Goal: Information Seeking & Learning: Learn about a topic

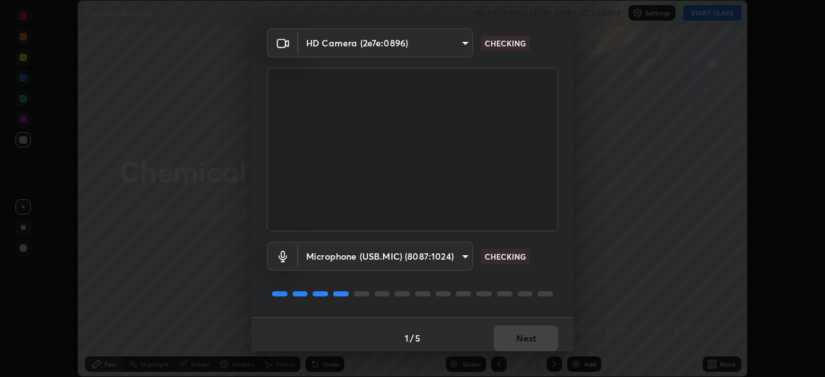
scroll to position [46, 0]
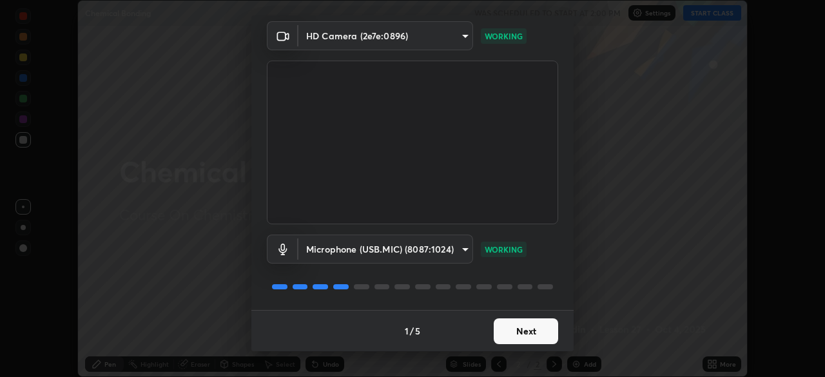
click at [525, 334] on button "Next" at bounding box center [526, 331] width 64 height 26
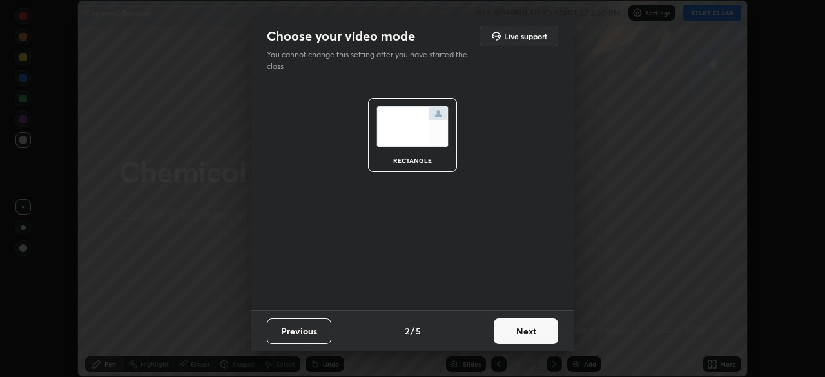
click at [522, 331] on button "Next" at bounding box center [526, 331] width 64 height 26
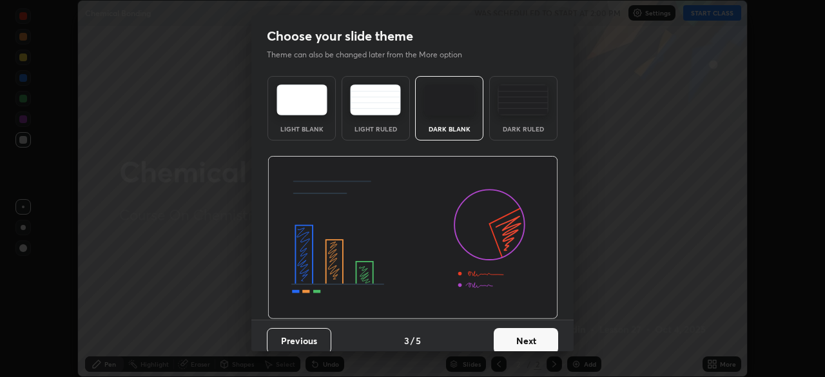
click at [520, 333] on button "Next" at bounding box center [526, 341] width 64 height 26
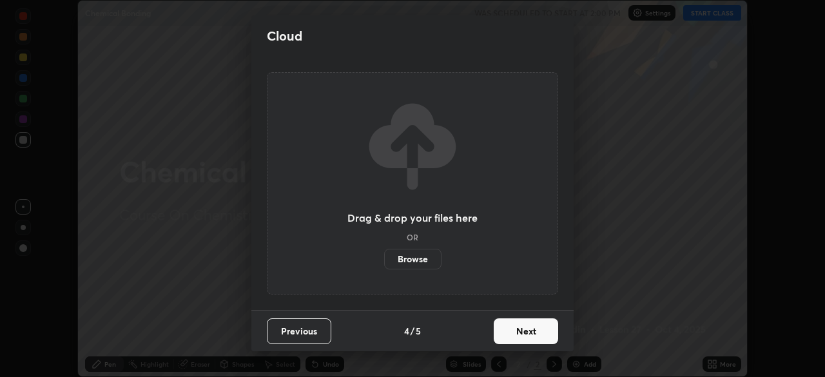
click at [520, 334] on button "Next" at bounding box center [526, 331] width 64 height 26
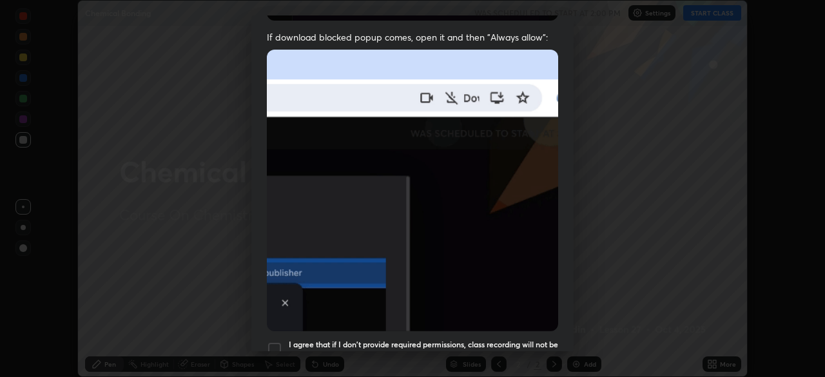
scroll to position [261, 0]
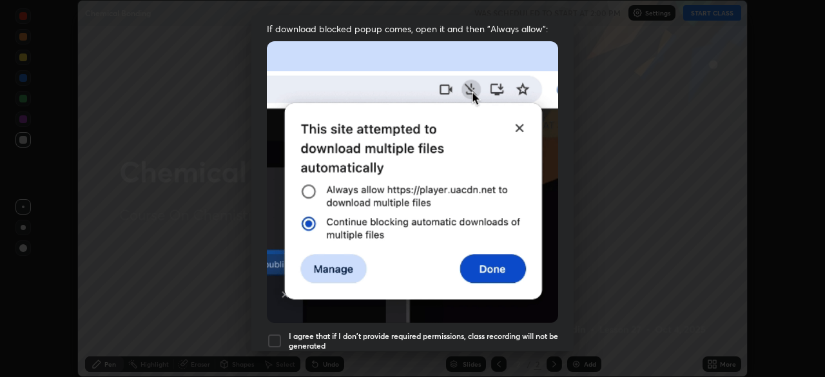
click at [278, 335] on div at bounding box center [274, 340] width 15 height 15
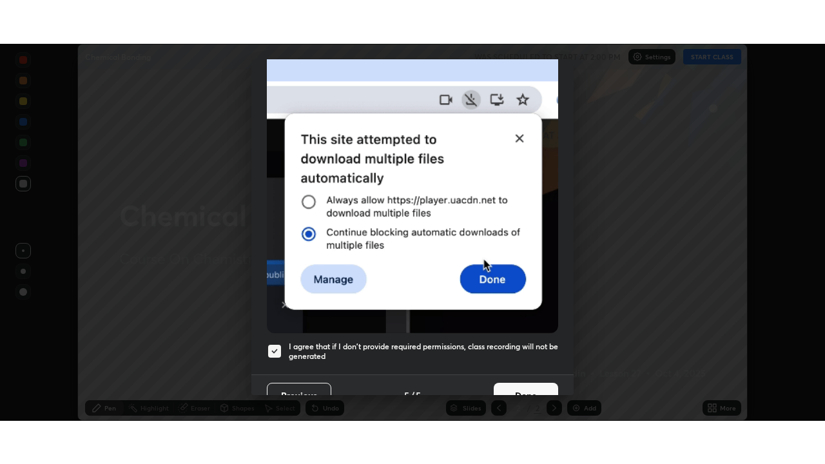
scroll to position [309, 0]
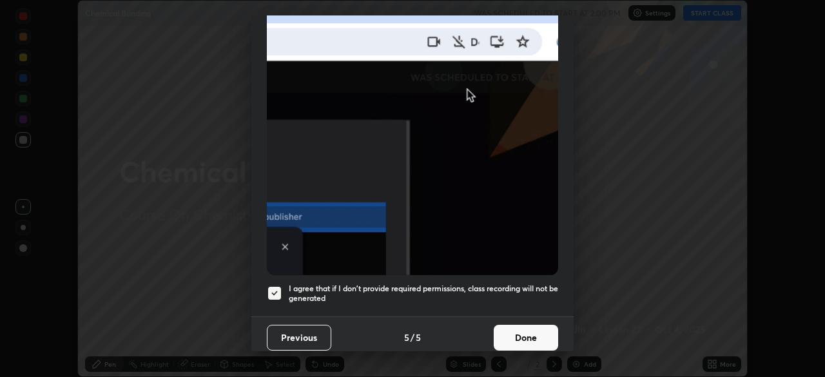
click at [536, 331] on button "Done" at bounding box center [526, 338] width 64 height 26
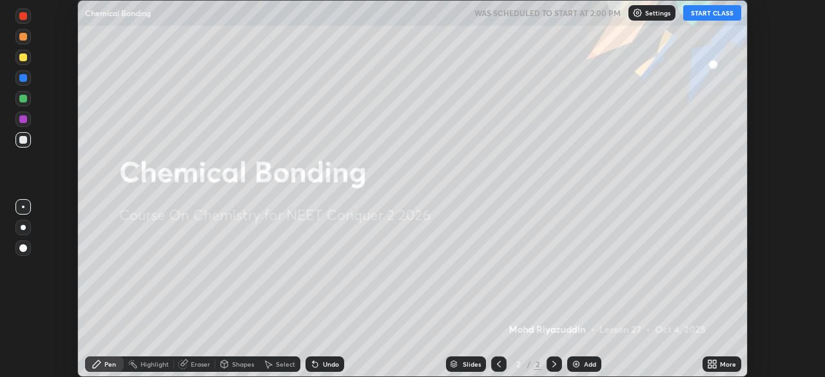
click at [707, 15] on button "START CLASS" at bounding box center [712, 12] width 58 height 15
click at [584, 361] on div "Add" at bounding box center [590, 364] width 12 height 6
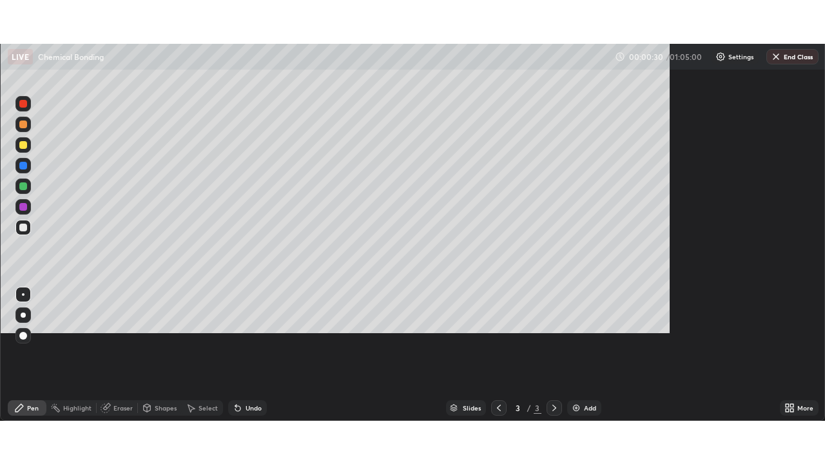
scroll to position [464, 825]
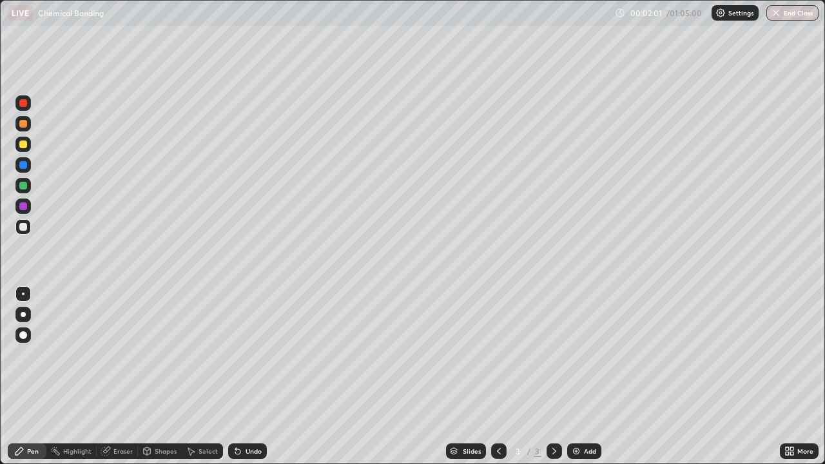
click at [242, 376] on div "Undo" at bounding box center [247, 450] width 39 height 15
click at [246, 376] on div "Undo" at bounding box center [254, 451] width 16 height 6
click at [249, 376] on div "Undo" at bounding box center [254, 451] width 16 height 6
click at [248, 376] on div "Undo" at bounding box center [254, 451] width 16 height 6
click at [235, 376] on icon at bounding box center [237, 451] width 5 height 5
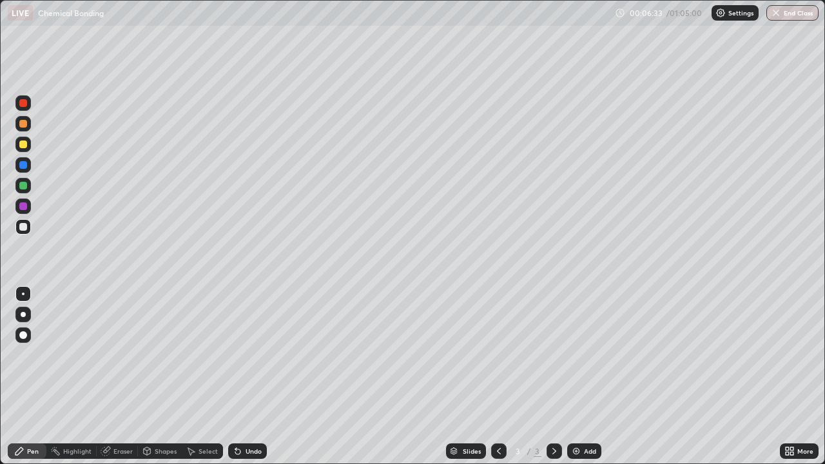
click at [115, 376] on div "Eraser" at bounding box center [122, 451] width 19 height 6
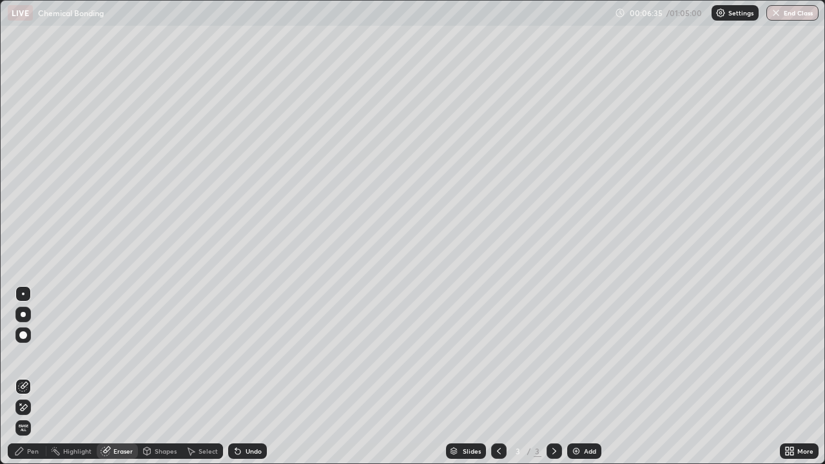
click at [26, 376] on icon at bounding box center [24, 407] width 7 height 6
click at [37, 376] on div "Pen" at bounding box center [33, 451] width 12 height 6
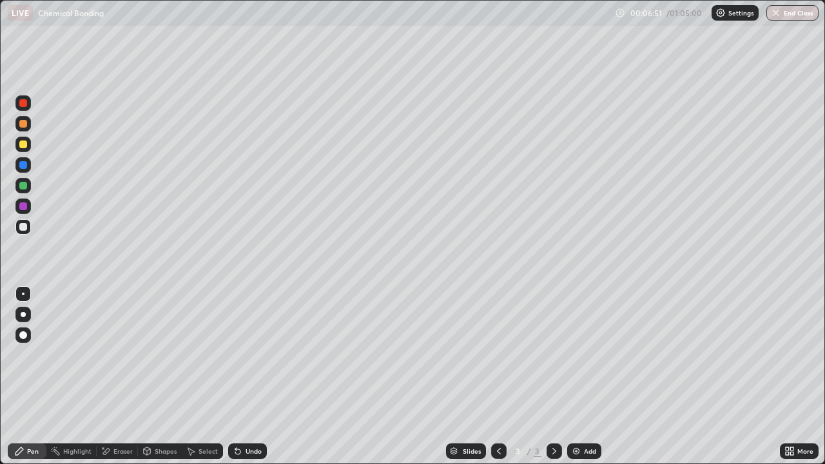
click at [112, 376] on div "Eraser" at bounding box center [117, 450] width 41 height 15
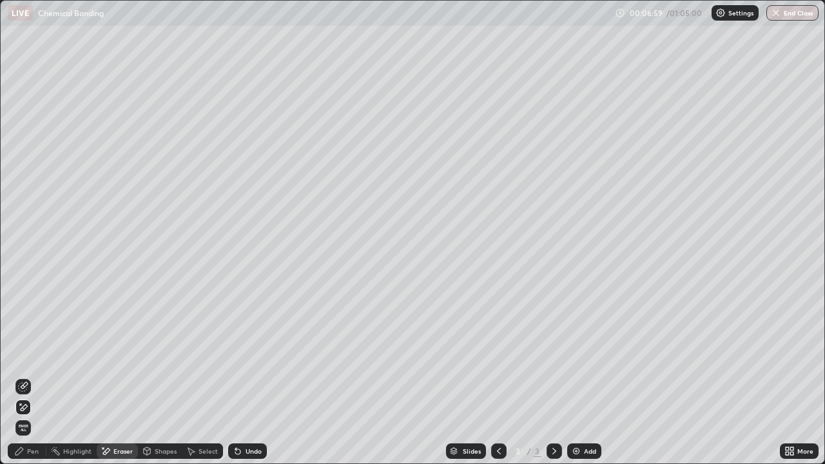
click at [34, 376] on div "Pen" at bounding box center [33, 451] width 12 height 6
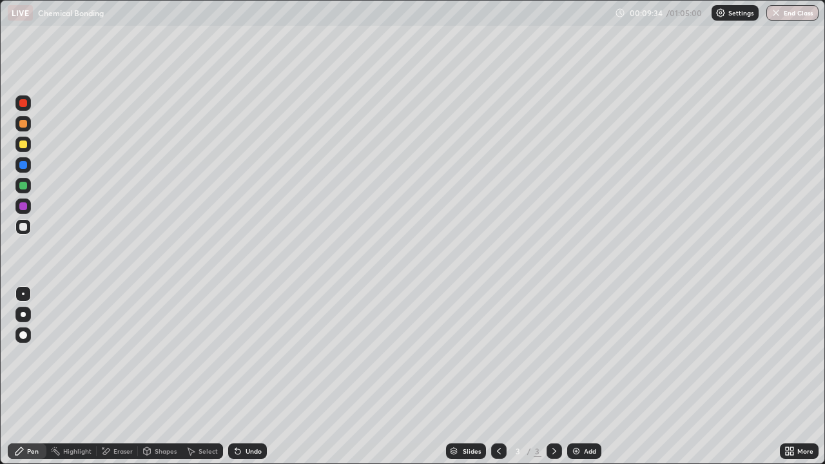
click at [573, 376] on img at bounding box center [576, 451] width 10 height 10
click at [29, 209] on div at bounding box center [22, 206] width 15 height 15
click at [28, 168] on div at bounding box center [22, 164] width 15 height 15
click at [240, 376] on icon at bounding box center [238, 451] width 10 height 10
click at [236, 376] on icon at bounding box center [237, 451] width 5 height 5
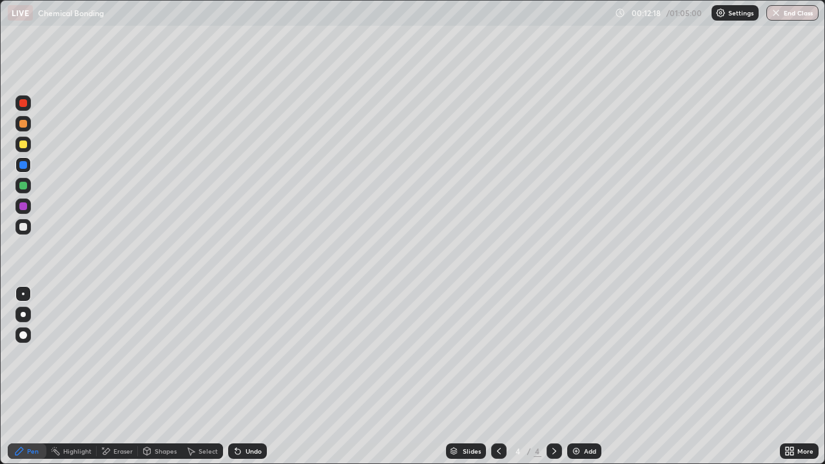
click at [237, 376] on icon at bounding box center [237, 451] width 5 height 5
click at [236, 376] on icon at bounding box center [237, 451] width 5 height 5
click at [235, 376] on icon at bounding box center [237, 451] width 5 height 5
click at [240, 376] on icon at bounding box center [238, 451] width 10 height 10
click at [239, 376] on icon at bounding box center [238, 451] width 10 height 10
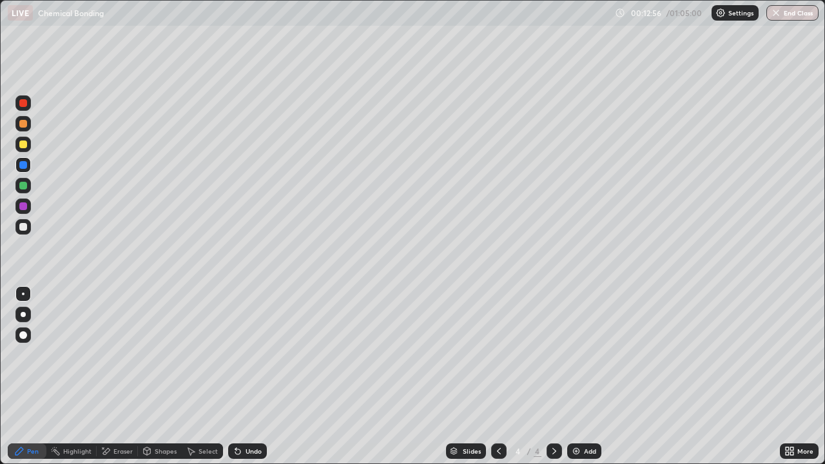
click at [24, 191] on div at bounding box center [22, 185] width 15 height 15
click at [25, 226] on div at bounding box center [23, 227] width 8 height 8
click at [237, 376] on icon at bounding box center [237, 451] width 5 height 5
click at [236, 376] on icon at bounding box center [237, 451] width 5 height 5
click at [496, 376] on icon at bounding box center [499, 451] width 10 height 10
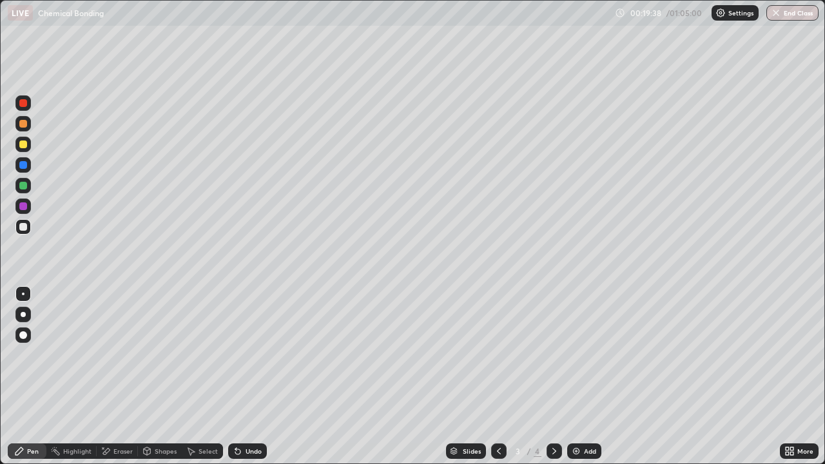
click at [117, 376] on div "Eraser" at bounding box center [122, 451] width 19 height 6
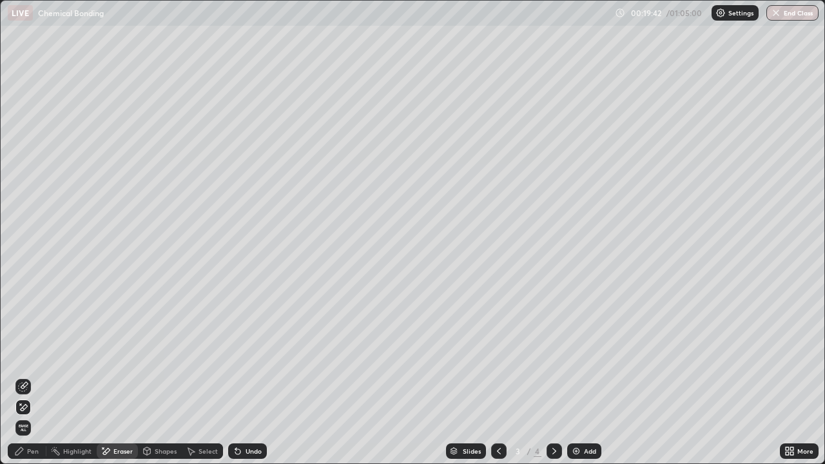
click at [35, 376] on div "Pen" at bounding box center [33, 451] width 12 height 6
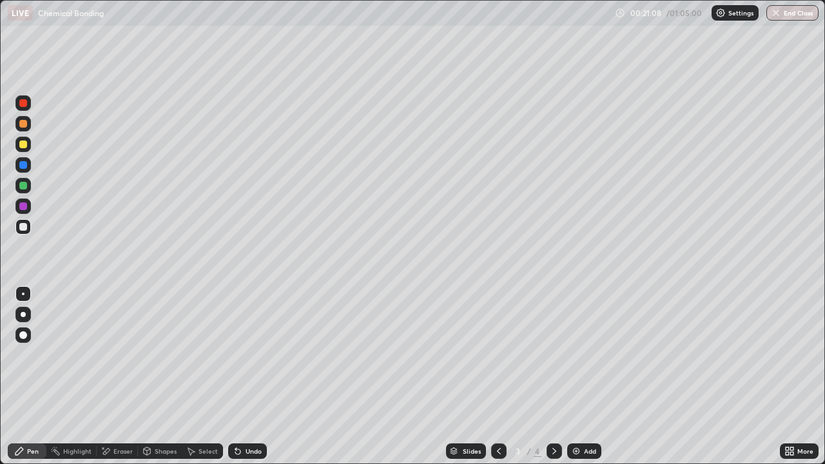
click at [237, 376] on icon at bounding box center [237, 451] width 5 height 5
click at [240, 376] on icon at bounding box center [238, 451] width 10 height 10
click at [242, 376] on div "Undo" at bounding box center [247, 450] width 39 height 15
click at [236, 376] on icon at bounding box center [237, 451] width 5 height 5
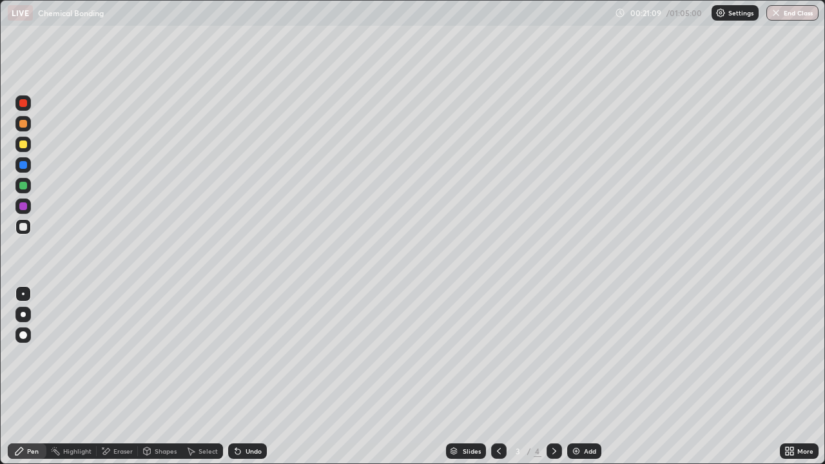
click at [236, 376] on icon at bounding box center [237, 451] width 5 height 5
click at [239, 376] on icon at bounding box center [238, 451] width 10 height 10
click at [240, 376] on icon at bounding box center [238, 451] width 10 height 10
click at [238, 376] on icon at bounding box center [237, 451] width 5 height 5
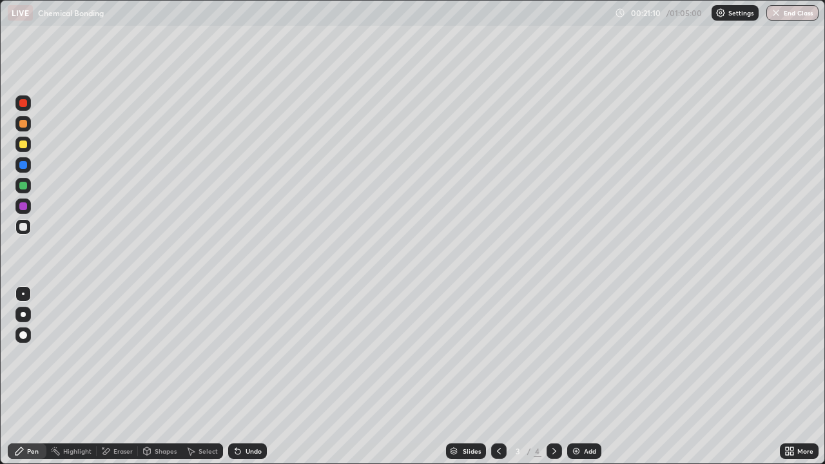
click at [238, 376] on icon at bounding box center [237, 451] width 5 height 5
click at [237, 376] on icon at bounding box center [237, 451] width 5 height 5
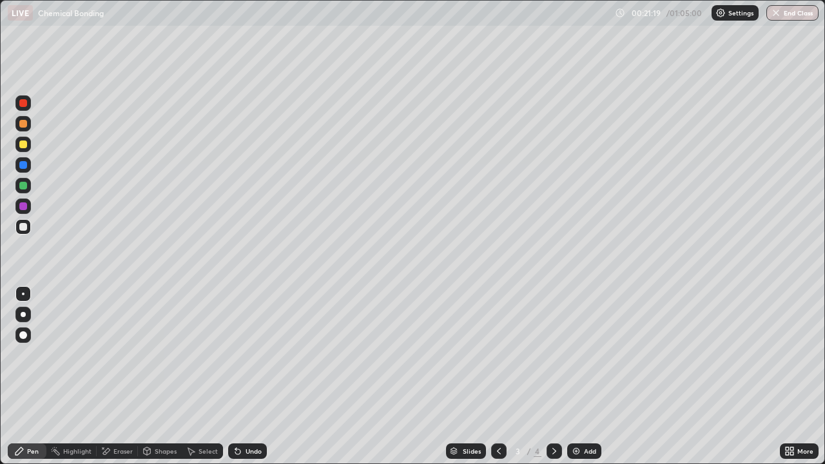
click at [240, 376] on icon at bounding box center [238, 451] width 10 height 10
click at [236, 376] on icon at bounding box center [237, 451] width 5 height 5
click at [243, 376] on div "Undo" at bounding box center [247, 450] width 39 height 15
click at [236, 376] on icon at bounding box center [237, 451] width 5 height 5
click at [553, 376] on icon at bounding box center [554, 451] width 10 height 10
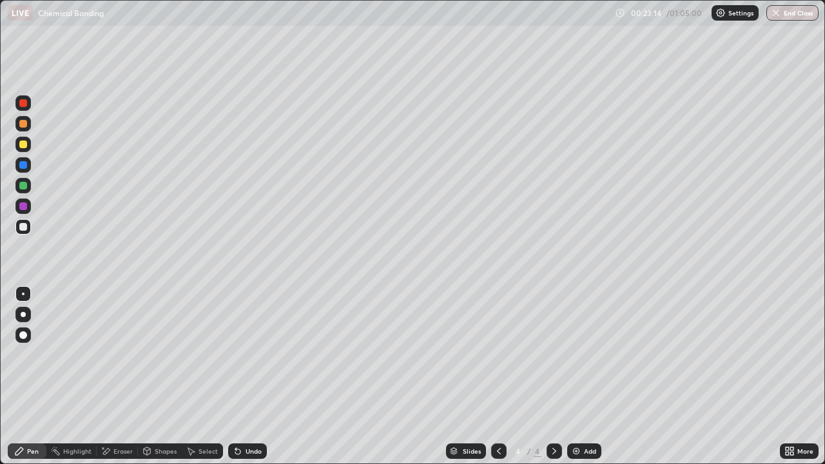
click at [576, 376] on img at bounding box center [576, 451] width 10 height 10
click at [236, 376] on icon at bounding box center [237, 451] width 5 height 5
click at [240, 376] on icon at bounding box center [238, 451] width 10 height 10
click at [246, 376] on div "Undo" at bounding box center [254, 451] width 16 height 6
click at [243, 376] on div "Undo" at bounding box center [247, 450] width 39 height 15
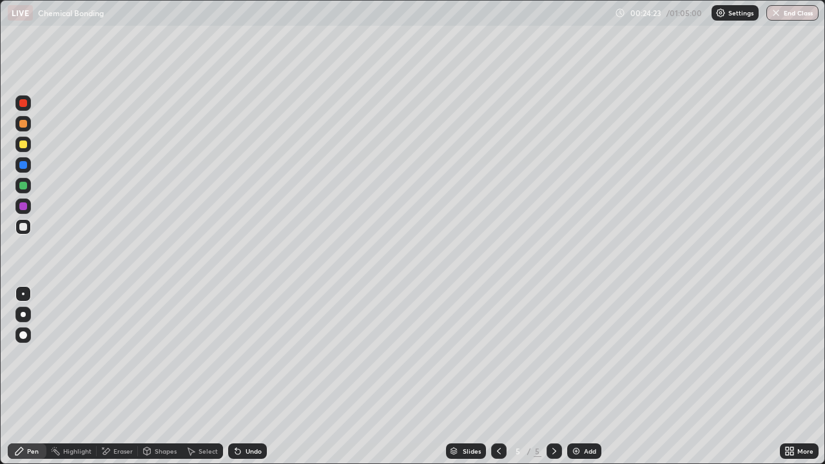
click at [243, 376] on div "Undo" at bounding box center [247, 450] width 39 height 15
click at [244, 376] on div "Undo" at bounding box center [247, 450] width 39 height 15
click at [243, 376] on div "Undo" at bounding box center [247, 450] width 39 height 15
click at [235, 376] on icon at bounding box center [237, 451] width 5 height 5
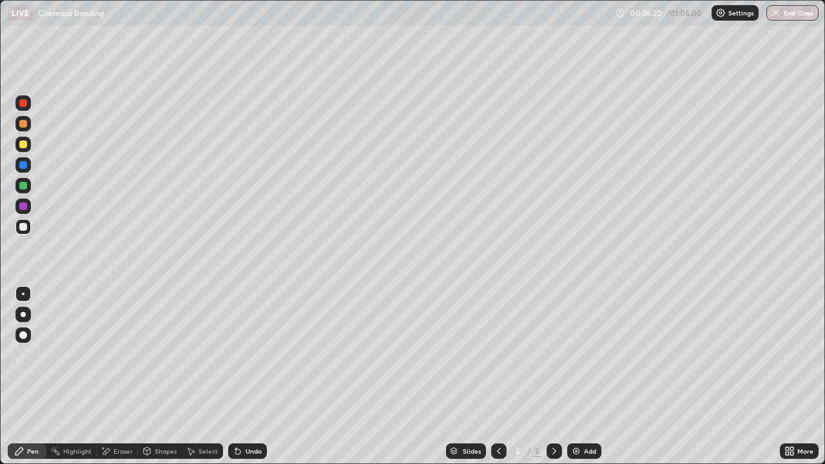
click at [237, 376] on icon at bounding box center [237, 451] width 5 height 5
click at [497, 376] on icon at bounding box center [499, 451] width 4 height 6
click at [495, 376] on icon at bounding box center [499, 451] width 10 height 10
click at [554, 376] on icon at bounding box center [554, 451] width 10 height 10
click at [553, 376] on icon at bounding box center [554, 451] width 10 height 10
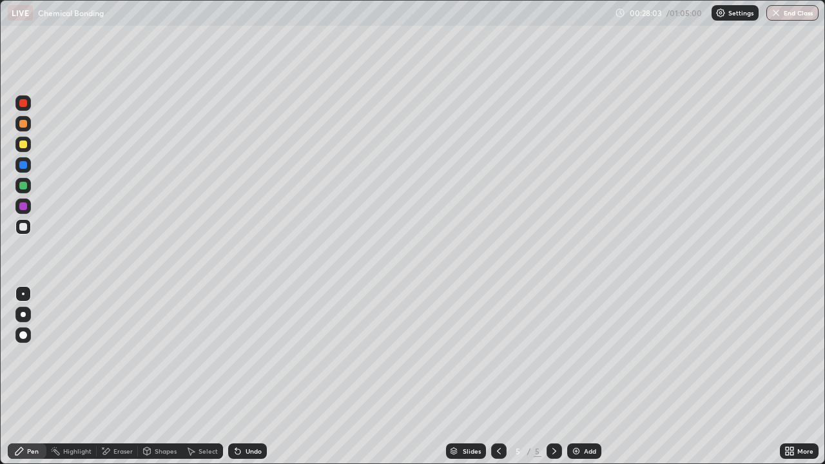
click at [497, 376] on icon at bounding box center [499, 451] width 4 height 6
click at [498, 376] on icon at bounding box center [499, 451] width 10 height 10
click at [553, 376] on icon at bounding box center [554, 451] width 10 height 10
click at [550, 376] on div at bounding box center [554, 450] width 15 height 15
click at [119, 376] on div "Eraser" at bounding box center [122, 451] width 19 height 6
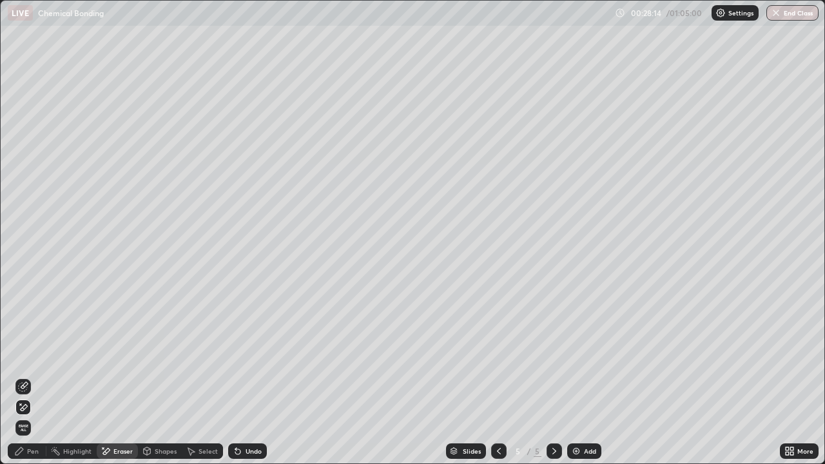
click at [32, 376] on div "Pen" at bounding box center [33, 451] width 12 height 6
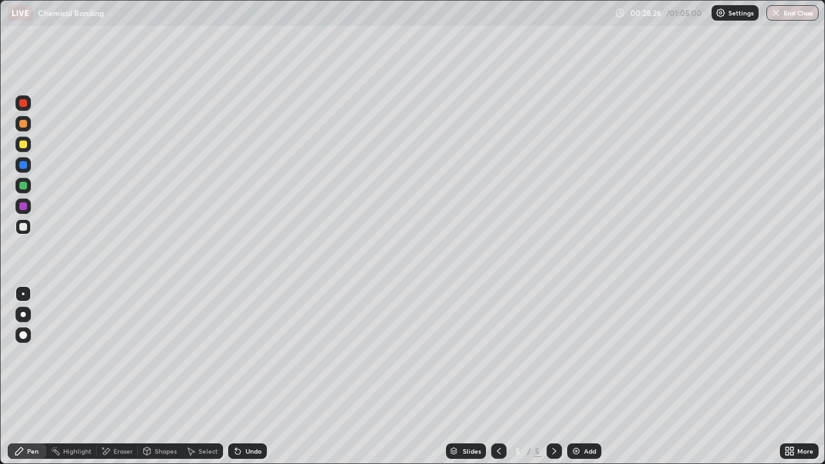
click at [237, 376] on icon at bounding box center [237, 451] width 5 height 5
click at [236, 376] on icon at bounding box center [237, 451] width 5 height 5
click at [576, 376] on img at bounding box center [576, 451] width 10 height 10
click at [236, 376] on icon at bounding box center [237, 451] width 5 height 5
click at [237, 376] on icon at bounding box center [237, 451] width 5 height 5
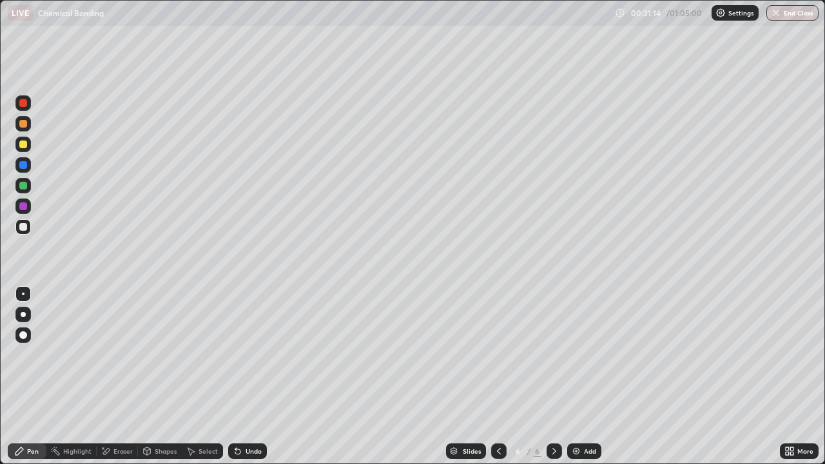
click at [236, 376] on icon at bounding box center [237, 451] width 5 height 5
click at [237, 376] on icon at bounding box center [237, 451] width 5 height 5
click at [236, 376] on icon at bounding box center [237, 451] width 5 height 5
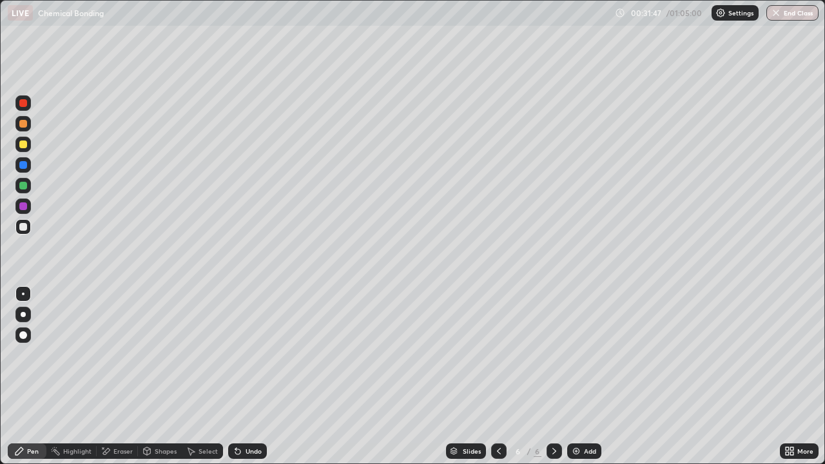
click at [235, 376] on icon at bounding box center [237, 451] width 5 height 5
click at [239, 376] on icon at bounding box center [238, 451] width 10 height 10
click at [236, 376] on icon at bounding box center [237, 451] width 5 height 5
click at [25, 146] on div at bounding box center [23, 145] width 8 height 8
click at [240, 376] on icon at bounding box center [238, 451] width 10 height 10
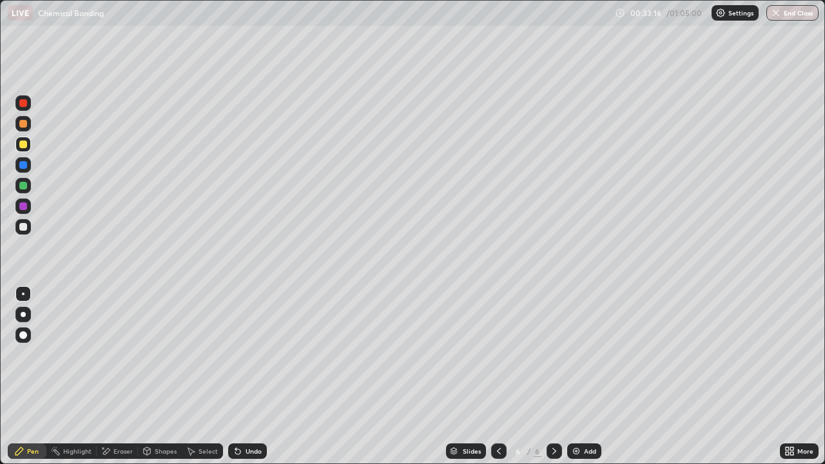
click at [25, 229] on div at bounding box center [23, 227] width 8 height 8
click at [236, 376] on icon at bounding box center [237, 451] width 5 height 5
click at [573, 376] on img at bounding box center [576, 451] width 10 height 10
click at [235, 376] on icon at bounding box center [237, 451] width 5 height 5
click at [236, 376] on div "Undo" at bounding box center [247, 450] width 39 height 15
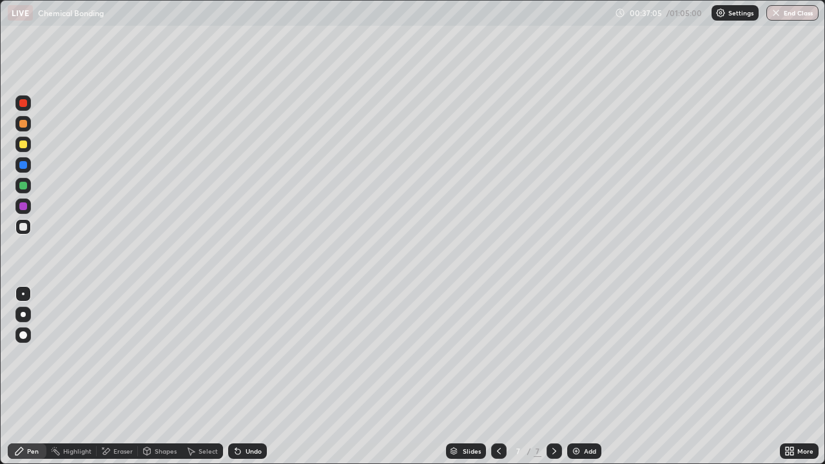
click at [237, 376] on div "Undo" at bounding box center [247, 450] width 39 height 15
click at [238, 376] on div "Undo" at bounding box center [247, 450] width 39 height 15
click at [20, 185] on div at bounding box center [23, 186] width 8 height 8
click at [23, 230] on div at bounding box center [23, 227] width 8 height 8
click at [235, 376] on icon at bounding box center [237, 451] width 5 height 5
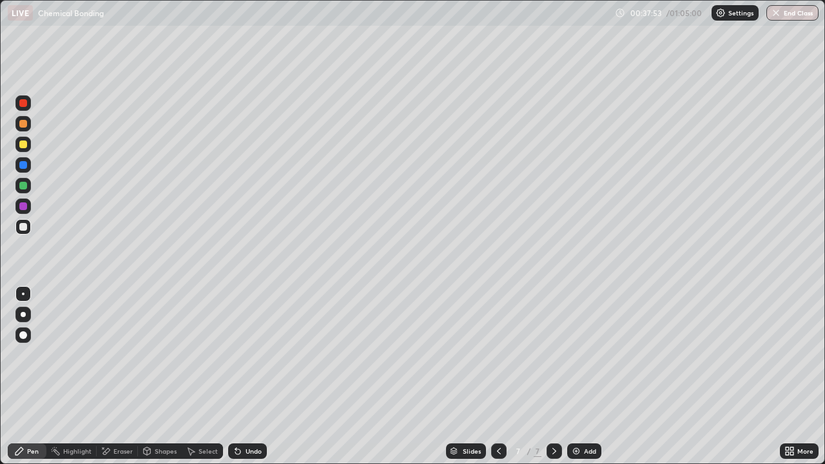
click at [238, 376] on icon at bounding box center [237, 451] width 5 height 5
click at [237, 376] on icon at bounding box center [237, 451] width 5 height 5
click at [236, 376] on icon at bounding box center [237, 451] width 5 height 5
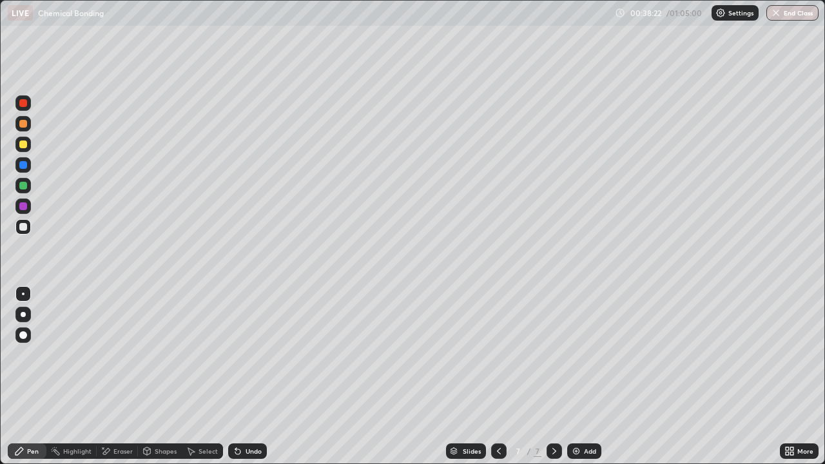
click at [237, 376] on icon at bounding box center [237, 451] width 5 height 5
click at [238, 376] on icon at bounding box center [238, 451] width 10 height 10
click at [498, 376] on icon at bounding box center [499, 451] width 10 height 10
click at [492, 376] on div at bounding box center [498, 450] width 15 height 15
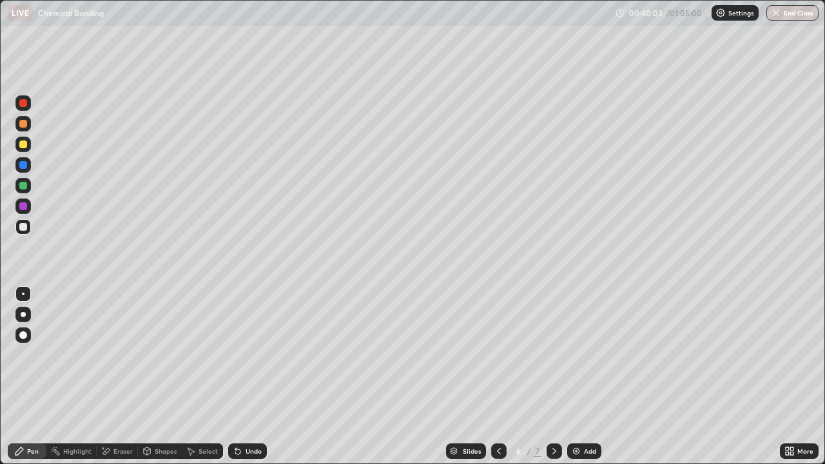
click at [553, 376] on icon at bounding box center [554, 451] width 10 height 10
click at [555, 376] on icon at bounding box center [554, 451] width 10 height 10
click at [552, 376] on icon at bounding box center [554, 451] width 10 height 10
click at [579, 376] on img at bounding box center [576, 451] width 10 height 10
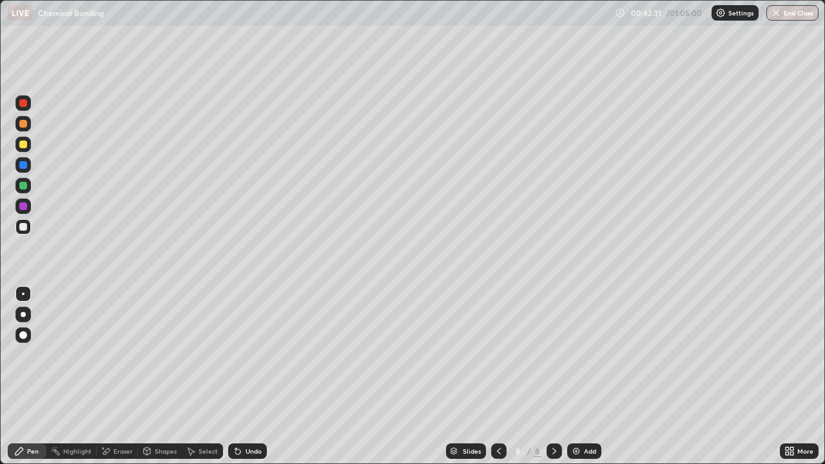
click at [26, 188] on div at bounding box center [23, 186] width 8 height 8
click at [28, 228] on div at bounding box center [22, 226] width 15 height 15
click at [28, 225] on div at bounding box center [22, 226] width 15 height 15
click at [23, 190] on div at bounding box center [22, 185] width 15 height 15
click at [28, 226] on div at bounding box center [22, 226] width 15 height 15
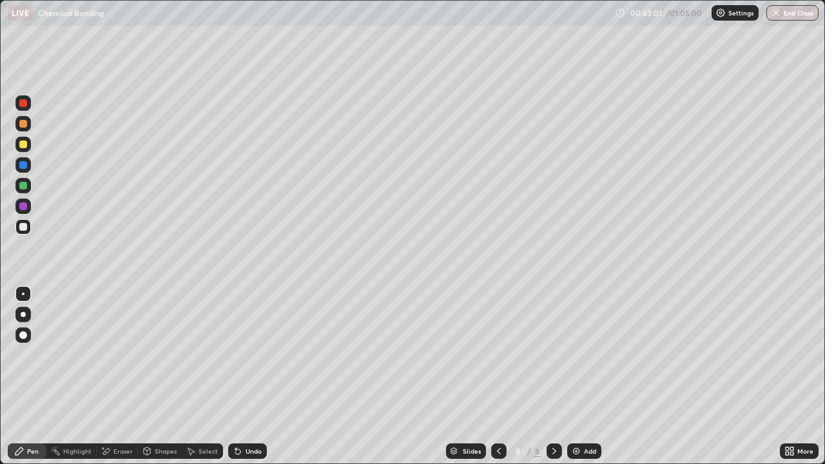
click at [26, 186] on div at bounding box center [23, 186] width 8 height 8
click at [238, 376] on icon at bounding box center [237, 451] width 5 height 5
click at [21, 226] on div at bounding box center [23, 227] width 8 height 8
click at [578, 376] on img at bounding box center [576, 451] width 10 height 10
click at [237, 376] on icon at bounding box center [238, 451] width 10 height 10
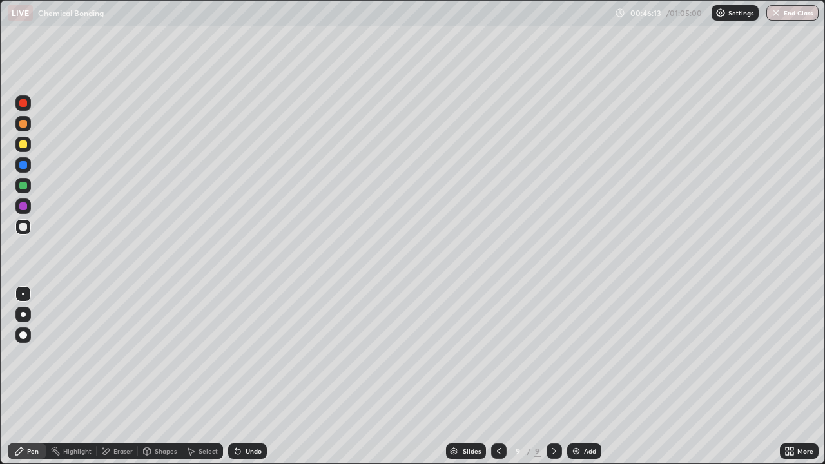
click at [236, 376] on icon at bounding box center [237, 451] width 5 height 5
click at [240, 376] on icon at bounding box center [238, 451] width 10 height 10
click at [236, 376] on icon at bounding box center [237, 451] width 5 height 5
click at [238, 376] on div "Undo" at bounding box center [247, 450] width 39 height 15
click at [240, 376] on div "Undo" at bounding box center [247, 450] width 39 height 15
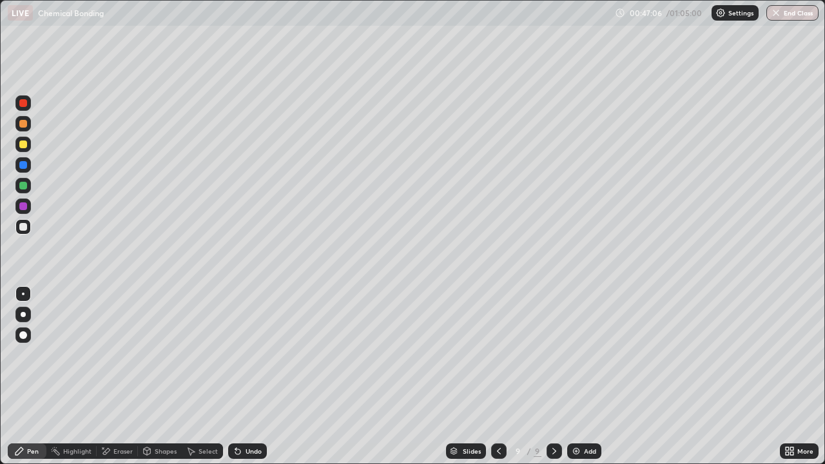
click at [24, 188] on div at bounding box center [23, 186] width 8 height 8
click at [22, 186] on div at bounding box center [23, 186] width 8 height 8
click at [237, 376] on icon at bounding box center [238, 451] width 10 height 10
click at [21, 146] on div at bounding box center [23, 145] width 8 height 8
click at [497, 376] on icon at bounding box center [499, 451] width 4 height 6
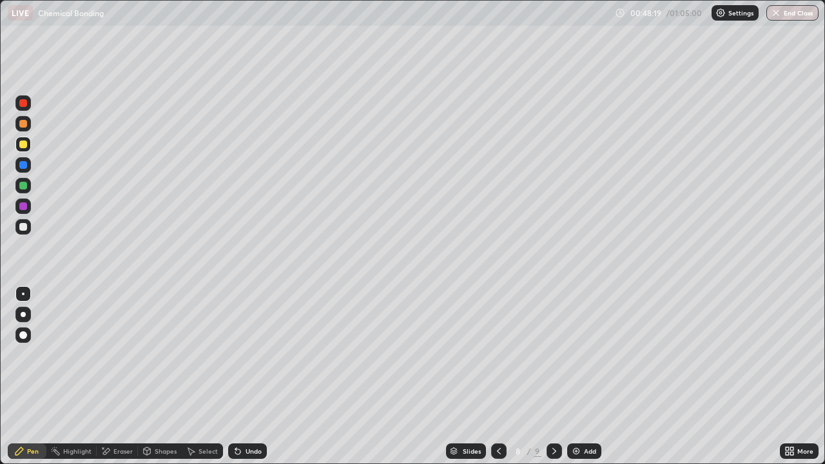
click at [498, 376] on div at bounding box center [498, 450] width 15 height 15
click at [501, 376] on div at bounding box center [498, 450] width 15 height 15
click at [554, 376] on icon at bounding box center [554, 451] width 10 height 10
click at [553, 376] on icon at bounding box center [554, 451] width 10 height 10
click at [554, 376] on icon at bounding box center [554, 451] width 4 height 6
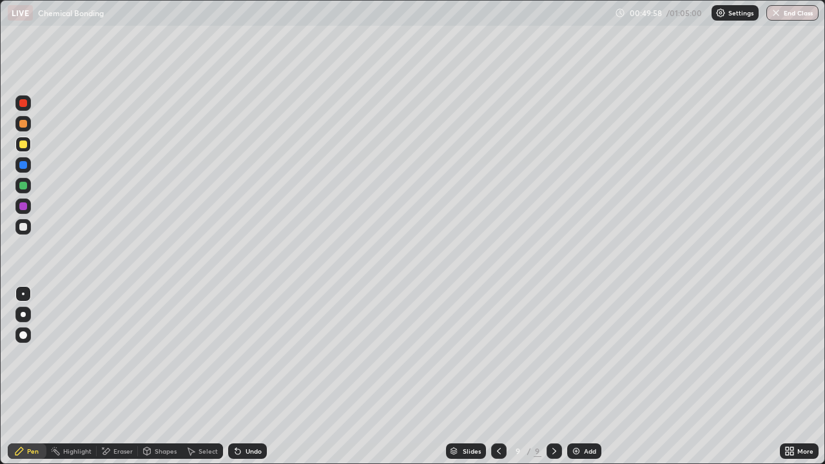
click at [22, 226] on div at bounding box center [23, 227] width 8 height 8
click at [235, 376] on icon at bounding box center [237, 451] width 5 height 5
click at [242, 376] on div "Undo" at bounding box center [247, 450] width 39 height 15
click at [117, 376] on div "Eraser" at bounding box center [122, 451] width 19 height 6
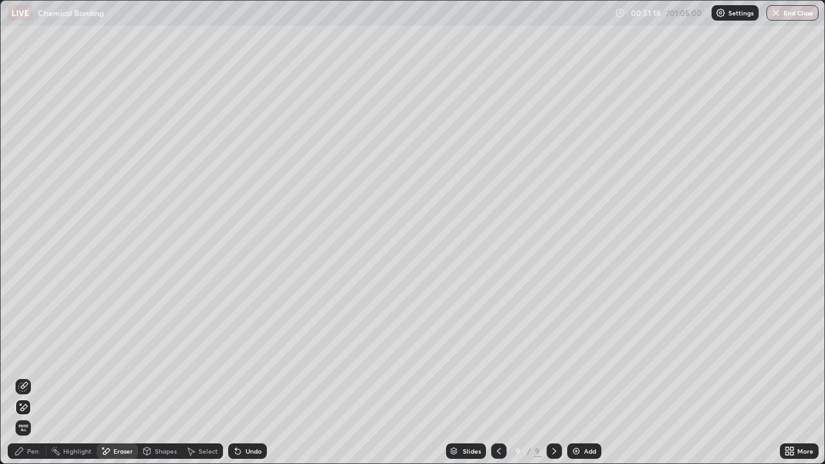
click at [239, 376] on icon at bounding box center [238, 451] width 10 height 10
click at [25, 376] on icon at bounding box center [23, 387] width 10 height 10
click at [238, 376] on icon at bounding box center [237, 451] width 5 height 5
click at [34, 376] on div "Pen" at bounding box center [33, 451] width 12 height 6
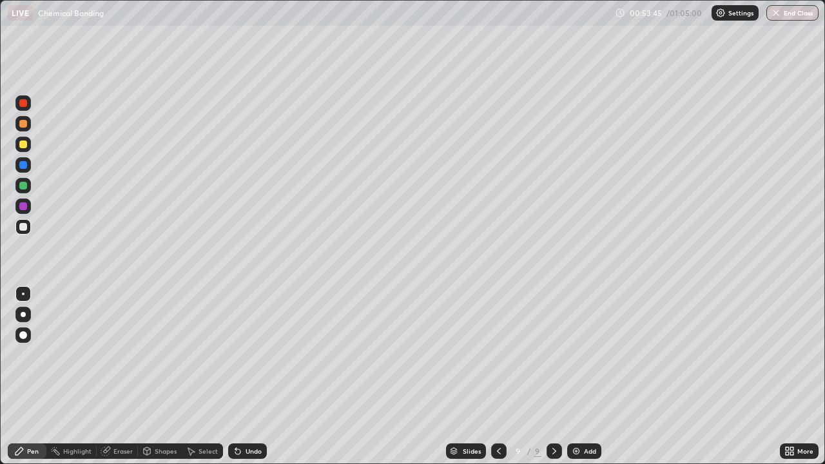
click at [779, 15] on img "button" at bounding box center [776, 13] width 10 height 10
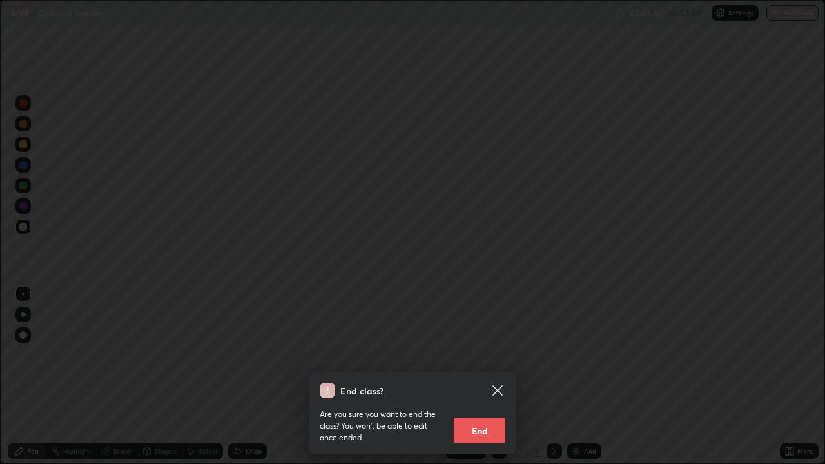
click at [491, 376] on button "End" at bounding box center [480, 431] width 52 height 26
